Goal: Task Accomplishment & Management: Manage account settings

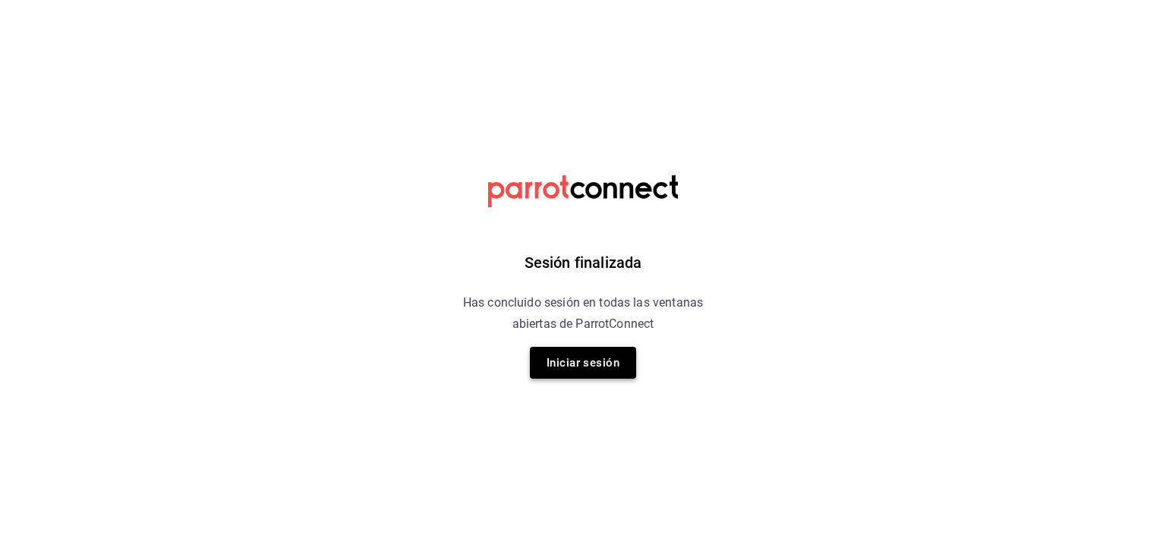
click at [538, 353] on button "Iniciar sesión" at bounding box center [583, 363] width 106 height 32
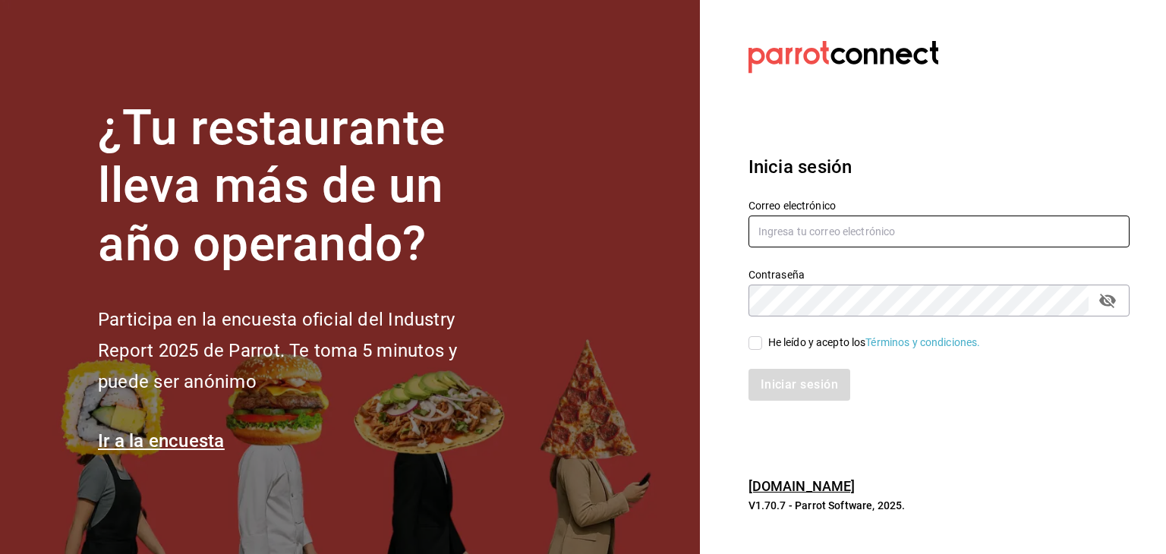
type input "[EMAIL_ADDRESS][DOMAIN_NAME]"
click at [762, 348] on span "He leído y acepto los Términos y condiciones." at bounding box center [871, 343] width 219 height 16
click at [762, 348] on input "He leído y acepto los Términos y condiciones." at bounding box center [756, 343] width 14 height 14
checkbox input "true"
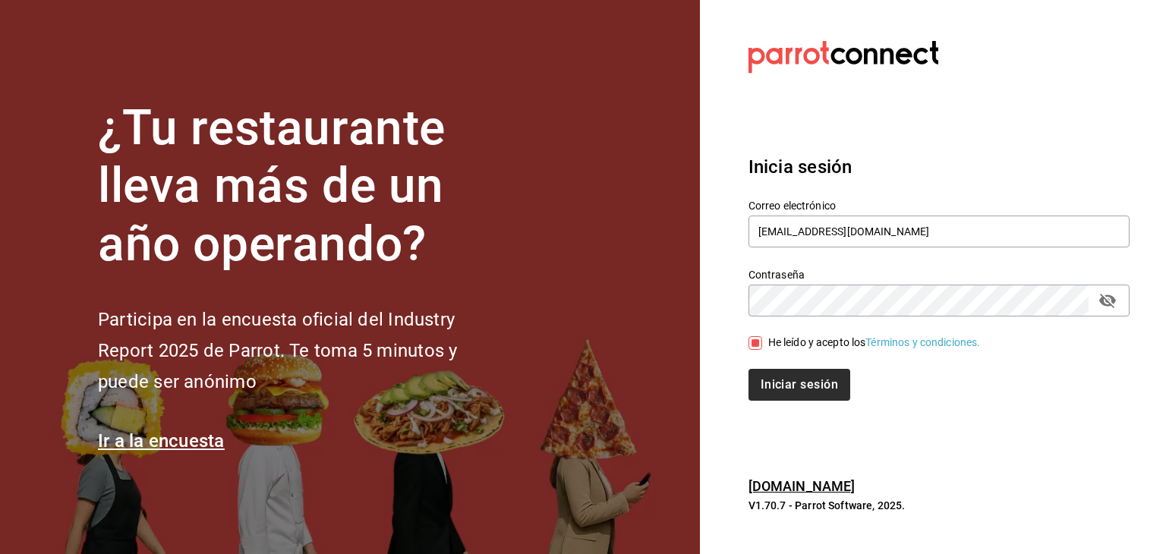
click at [778, 371] on div "Iniciar sesión" at bounding box center [929, 376] width 399 height 50
click at [778, 371] on button "Iniciar sesión" at bounding box center [800, 385] width 103 height 32
